Goal: Find specific page/section: Find specific page/section

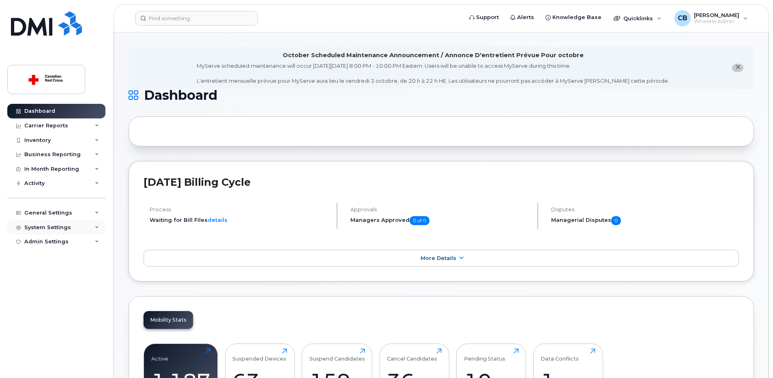
click at [54, 228] on div "System Settings" at bounding box center [47, 227] width 47 height 6
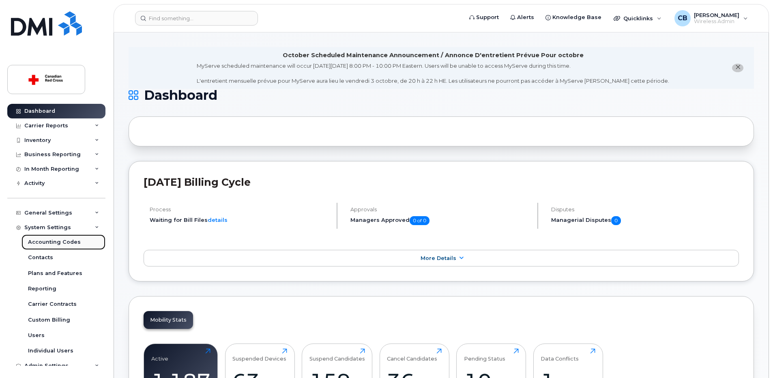
click at [54, 240] on div "Accounting Codes" at bounding box center [54, 241] width 53 height 7
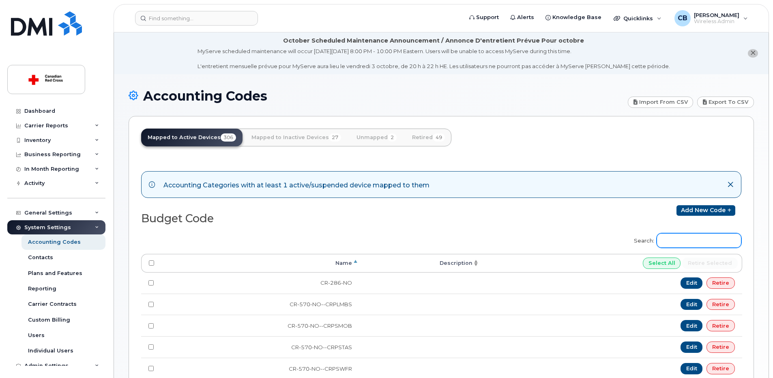
click at [701, 245] on input "Search:" at bounding box center [699, 240] width 85 height 15
paste input "EM-340-ON-OCCY"
type input "EM-340-ON-"
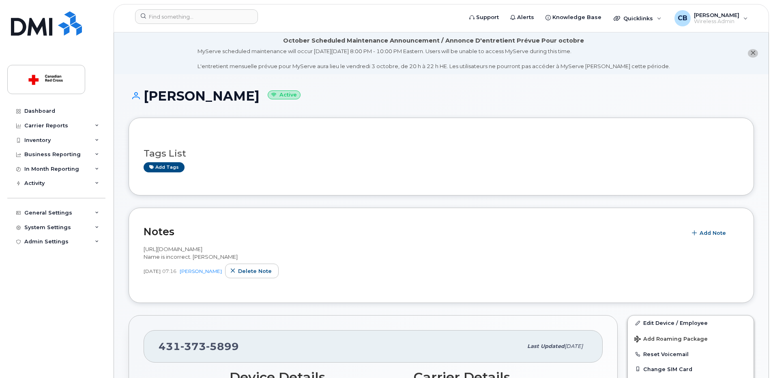
scroll to position [162, 0]
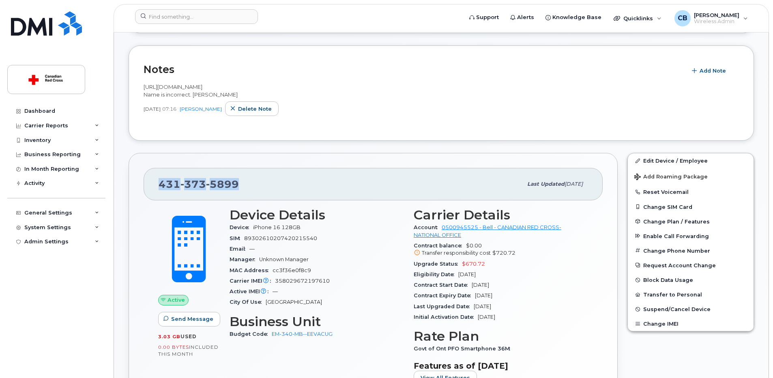
drag, startPoint x: 248, startPoint y: 182, endPoint x: 151, endPoint y: 185, distance: 96.5
click at [151, 185] on div "431 373 5899 Last updated Oct 03, 2025" at bounding box center [373, 184] width 459 height 32
copy span "431 373 5899"
click at [50, 227] on div "System Settings" at bounding box center [47, 227] width 47 height 6
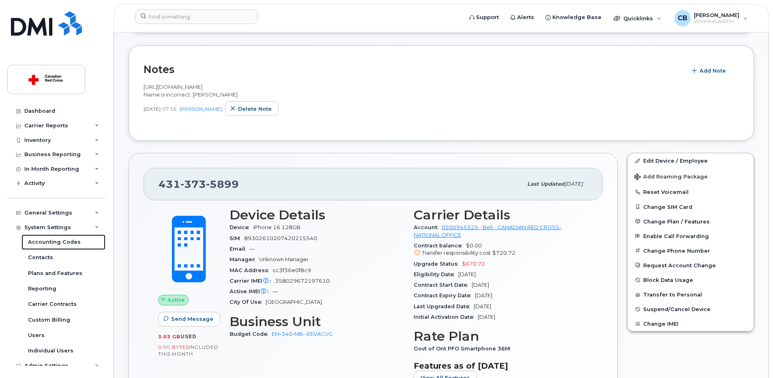
drag, startPoint x: 61, startPoint y: 243, endPoint x: 153, endPoint y: 217, distance: 95.6
click at [60, 242] on div "Accounting Codes" at bounding box center [54, 241] width 53 height 7
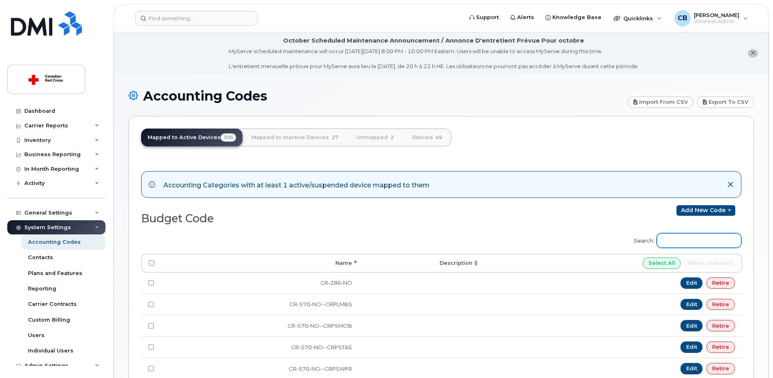
click at [695, 244] on input "Search:" at bounding box center [699, 240] width 85 height 15
paste input "EM-340-ON-OCCU"
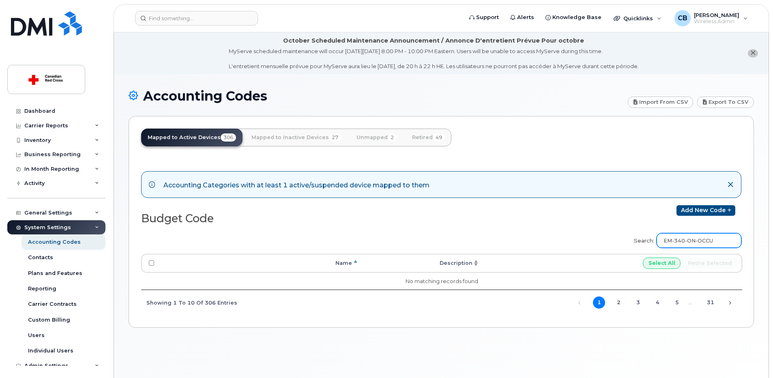
type input "EM-340-ON-OCCU"
